Goal: Task Accomplishment & Management: Manage account settings

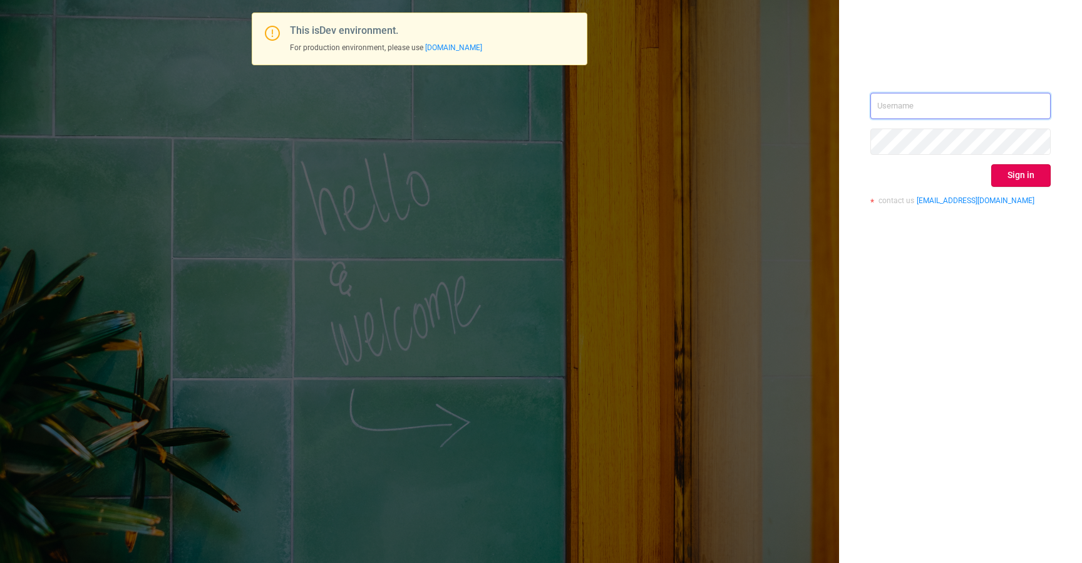
click at [927, 113] on input "text" at bounding box center [961, 106] width 180 height 26
click at [925, 105] on input "[EMAIL_ADDRESS][DOMAIN_NAME]" at bounding box center [961, 106] width 180 height 26
type input "[EMAIL_ADDRESS][DOMAIN_NAME]"
click at [1014, 178] on button "Sign in" at bounding box center [1022, 175] width 60 height 23
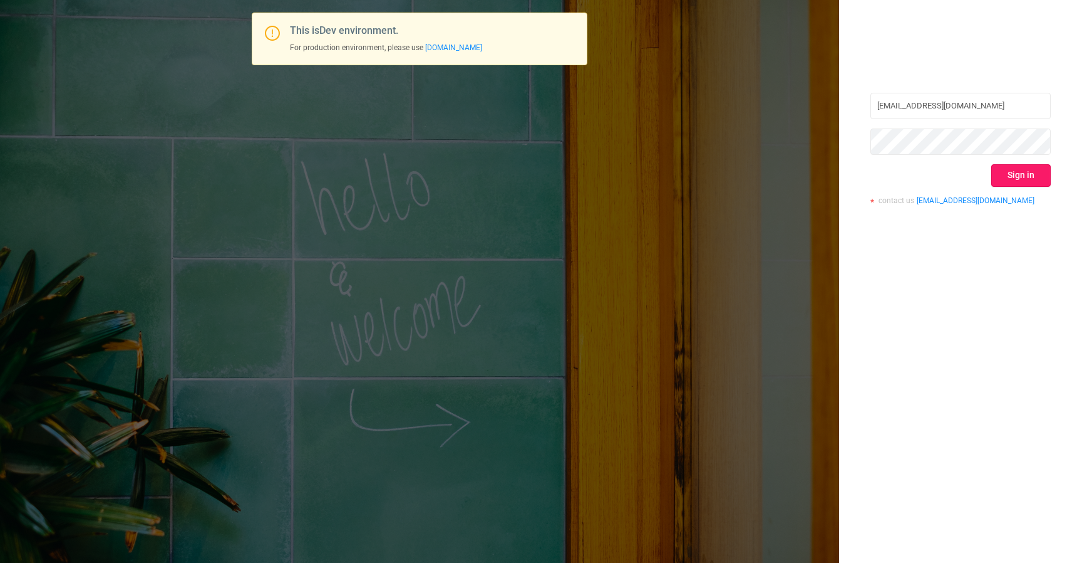
click at [1023, 174] on button "Sign in" at bounding box center [1022, 175] width 60 height 23
click at [1032, 172] on button "Sign in" at bounding box center [1022, 175] width 60 height 23
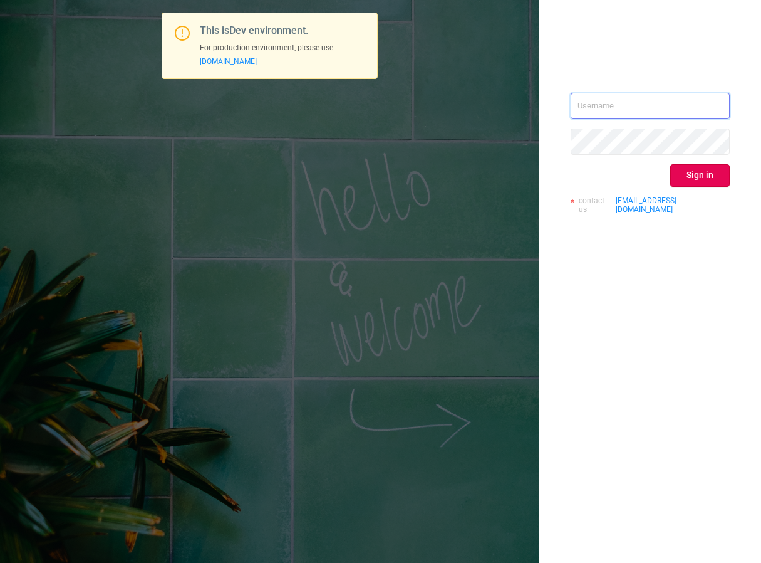
click at [614, 118] on input "text" at bounding box center [650, 106] width 159 height 26
click at [614, 117] on input "text" at bounding box center [650, 106] width 159 height 26
type input "[EMAIL_ADDRESS][DOMAIN_NAME]"
